Goal: Find specific page/section: Find specific page/section

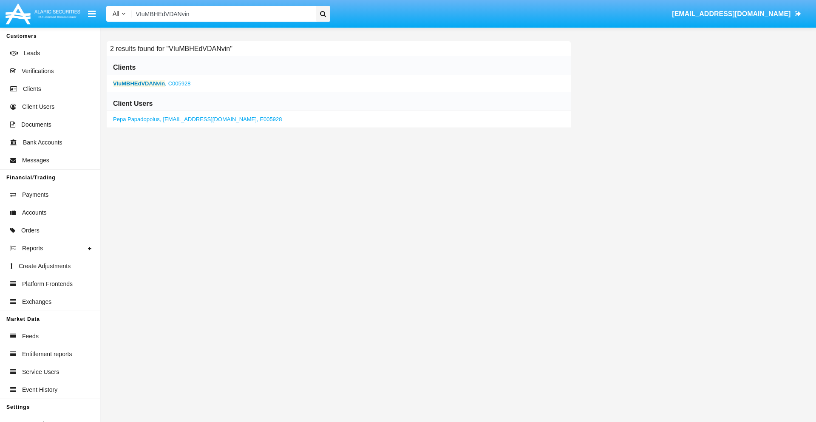
type input "VIuMBHEdVDANvin"
click at [139, 83] on b "VIuMBHEdVDANvin" at bounding box center [139, 83] width 52 height 6
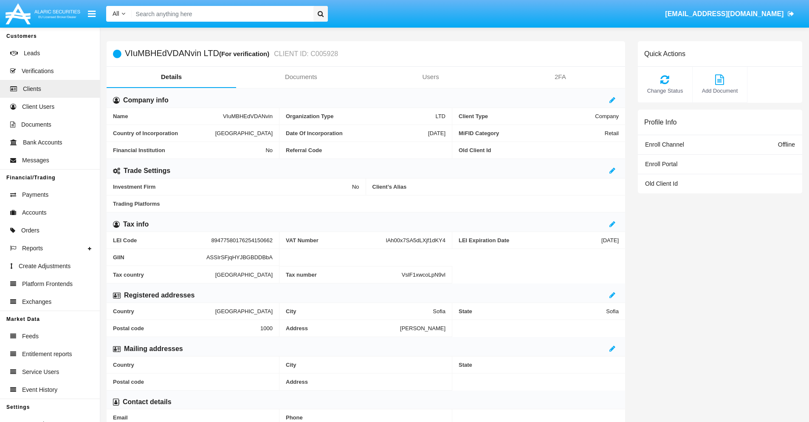
click at [301, 77] on link "Documents" at bounding box center [301, 77] width 130 height 20
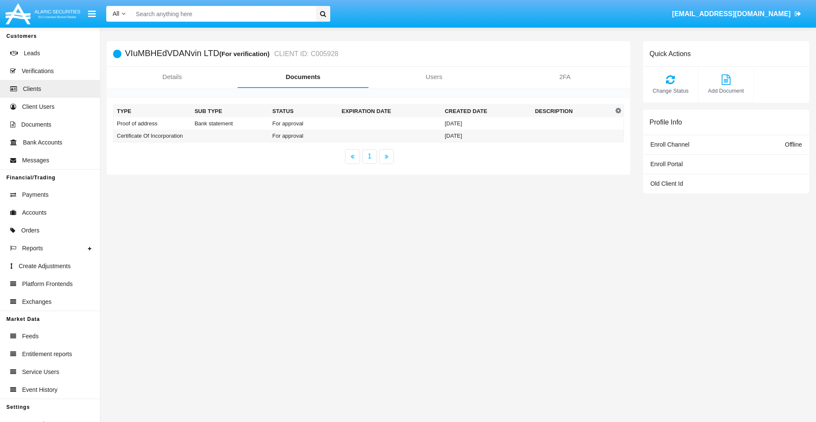
click at [152, 123] on td "Proof of address" at bounding box center [152, 123] width 78 height 12
